Goal: Information Seeking & Learning: Find specific page/section

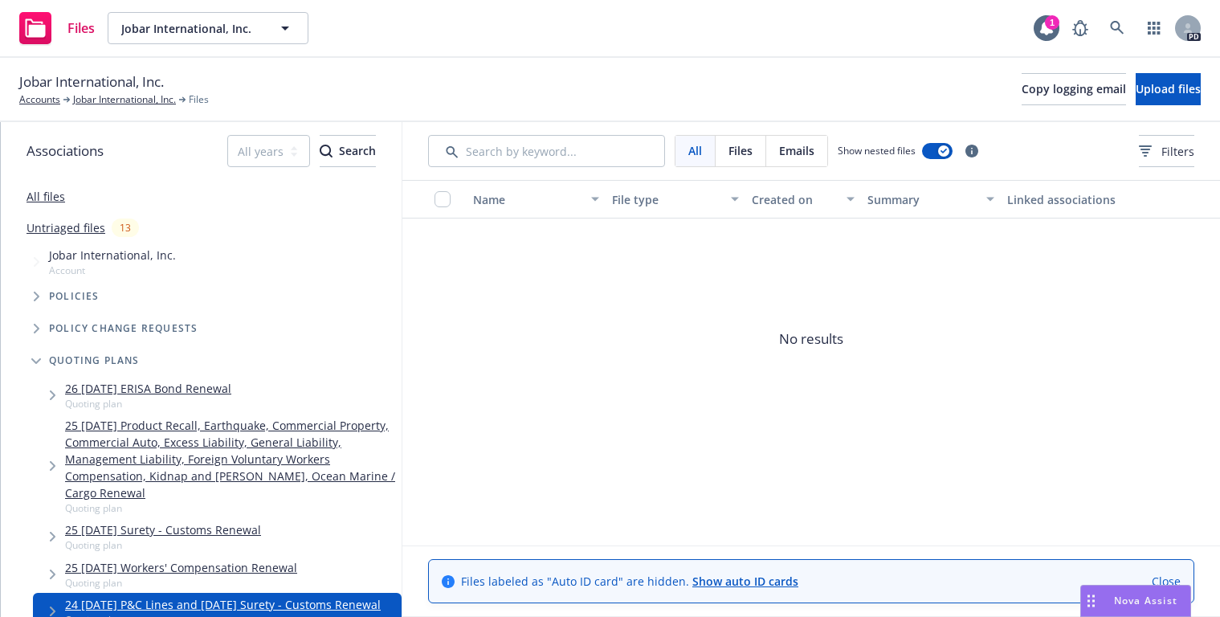
scroll to position [317, 0]
